Goal: Check status: Check status

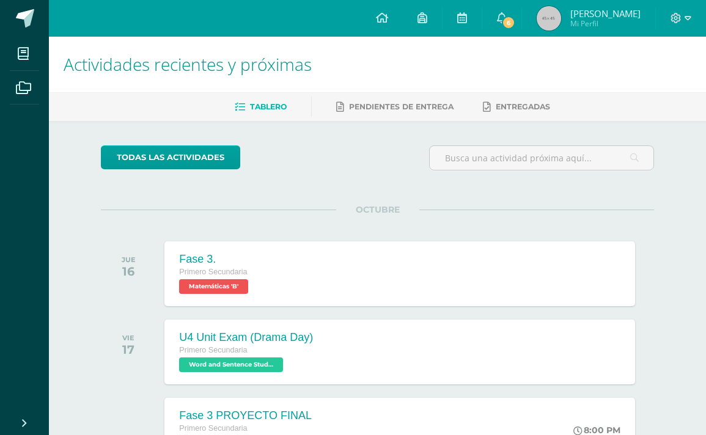
scroll to position [95, 0]
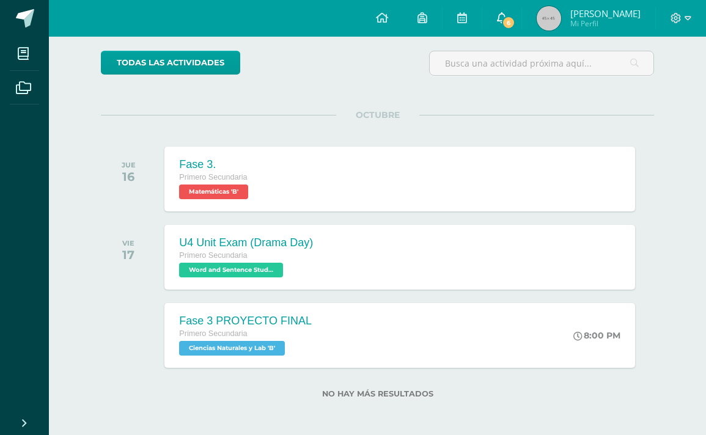
click at [507, 26] on span "6" at bounding box center [508, 22] width 13 height 13
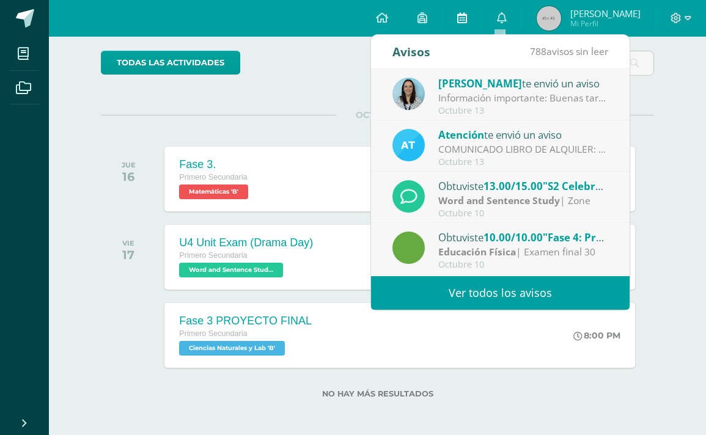
scroll to position [0, 0]
click at [653, 100] on div "todas las Actividades No tienes actividades Échale un vistazo a los demás perío…" at bounding box center [377, 231] width 602 height 411
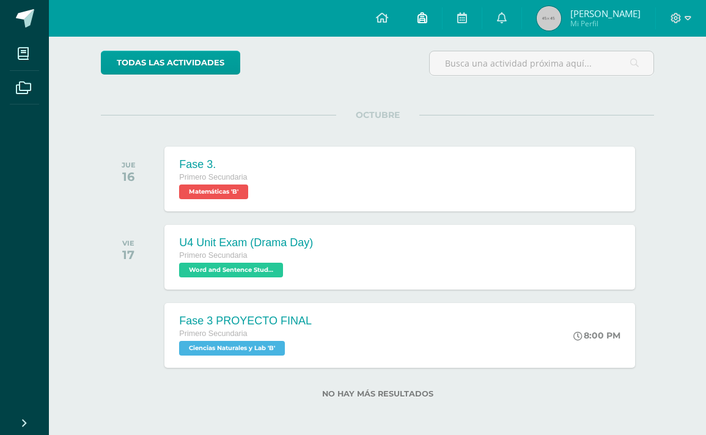
click at [422, 16] on icon at bounding box center [422, 17] width 10 height 11
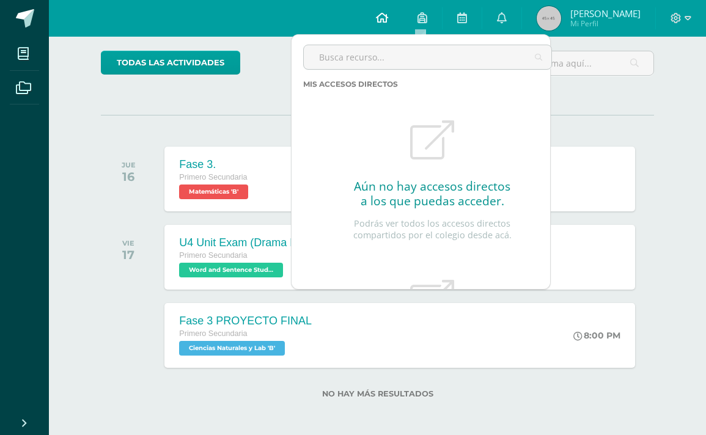
click at [385, 21] on icon at bounding box center [382, 17] width 12 height 11
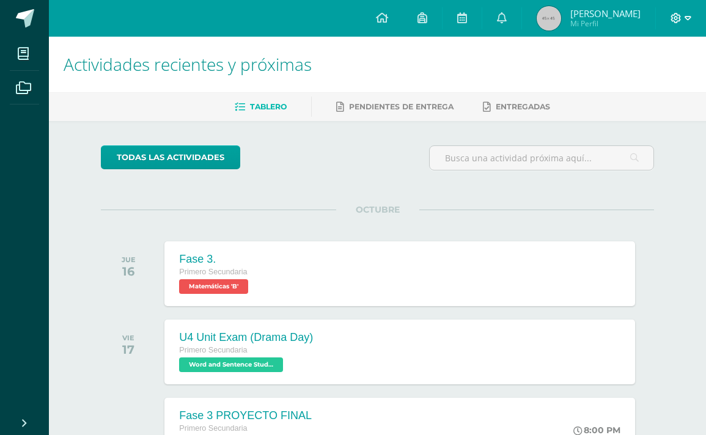
click at [686, 20] on icon at bounding box center [688, 18] width 7 height 11
click at [401, 153] on div "todas las Actividades" at bounding box center [377, 162] width 563 height 35
click at [425, 15] on icon at bounding box center [422, 17] width 10 height 11
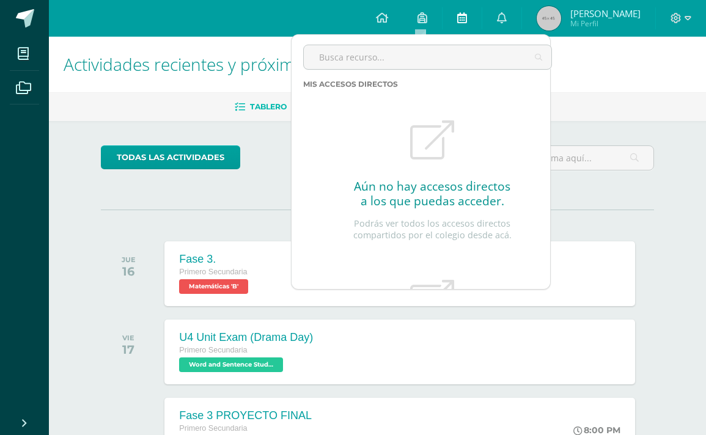
click at [474, 18] on link at bounding box center [462, 18] width 39 height 37
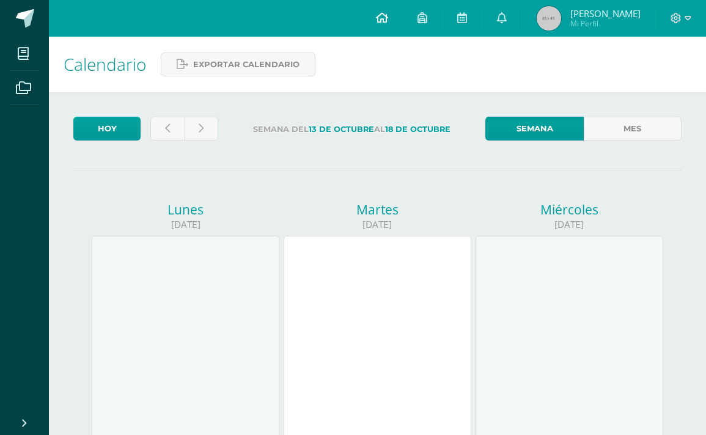
click at [378, 13] on icon at bounding box center [382, 17] width 12 height 11
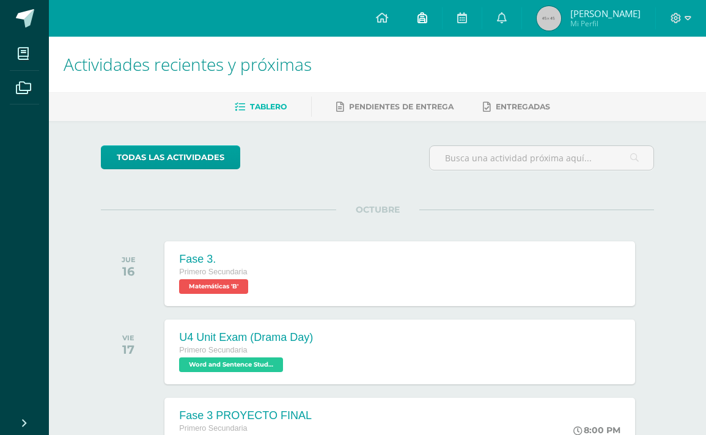
click at [436, 14] on link at bounding box center [422, 18] width 39 height 37
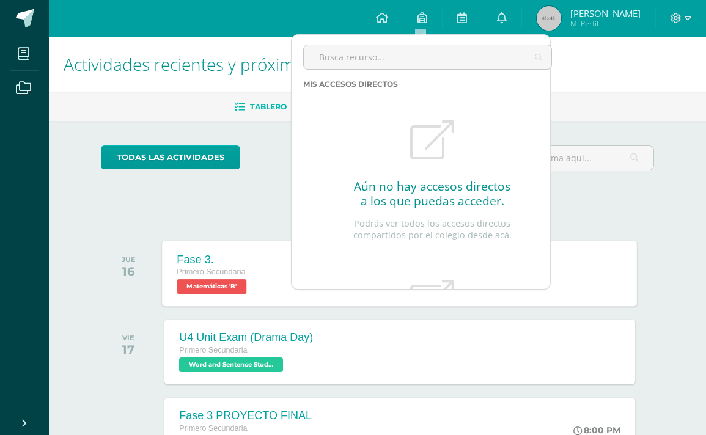
click at [278, 268] on div "Fase 3. Primero Secundaria Matemáticas 'B' Fase 3. Matemáticas Cargando conteni…" at bounding box center [400, 273] width 475 height 65
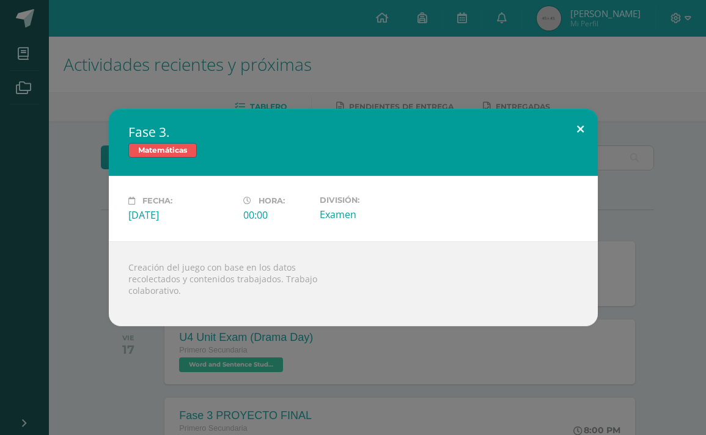
click at [577, 136] on button at bounding box center [580, 130] width 35 height 42
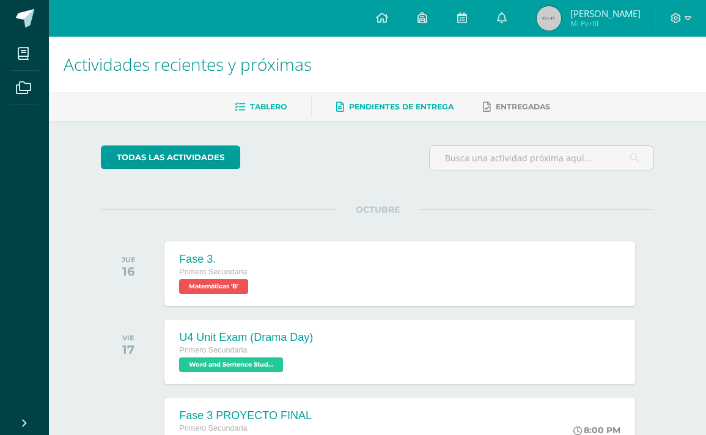
click at [375, 110] on span "Pendientes de entrega" at bounding box center [401, 106] width 105 height 9
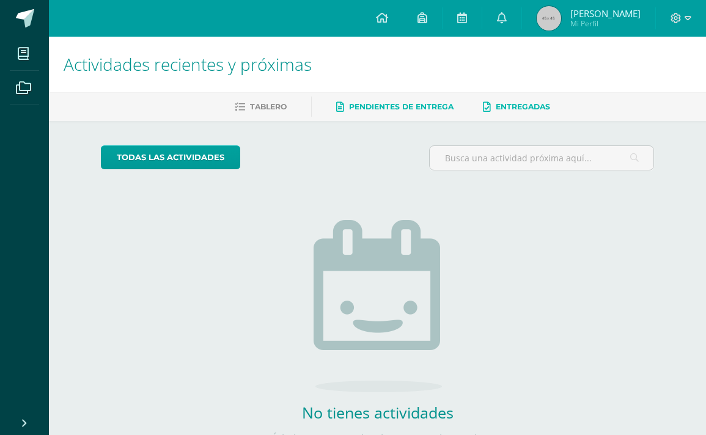
click at [515, 98] on link "Entregadas" at bounding box center [516, 107] width 67 height 20
